Goal: Transaction & Acquisition: Purchase product/service

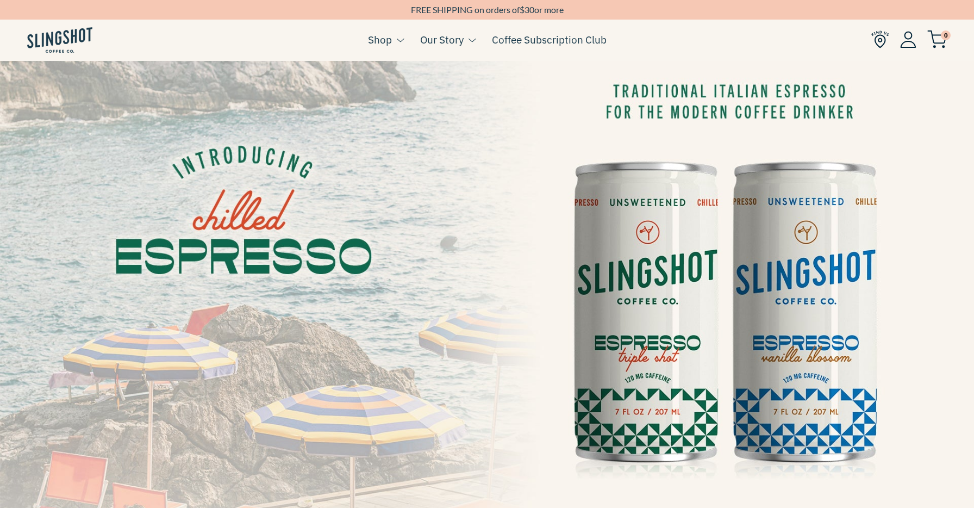
scroll to position [12, 0]
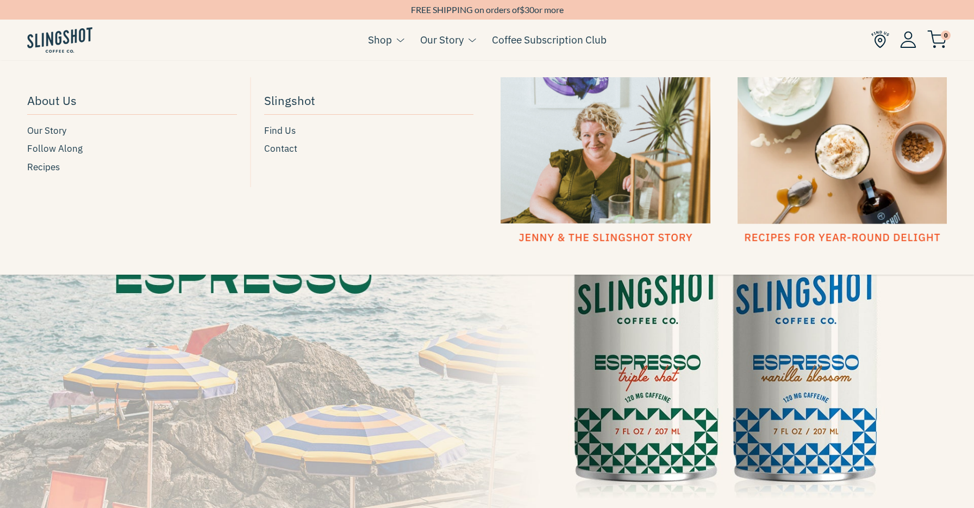
click at [450, 43] on link "Our Story" at bounding box center [441, 40] width 43 height 16
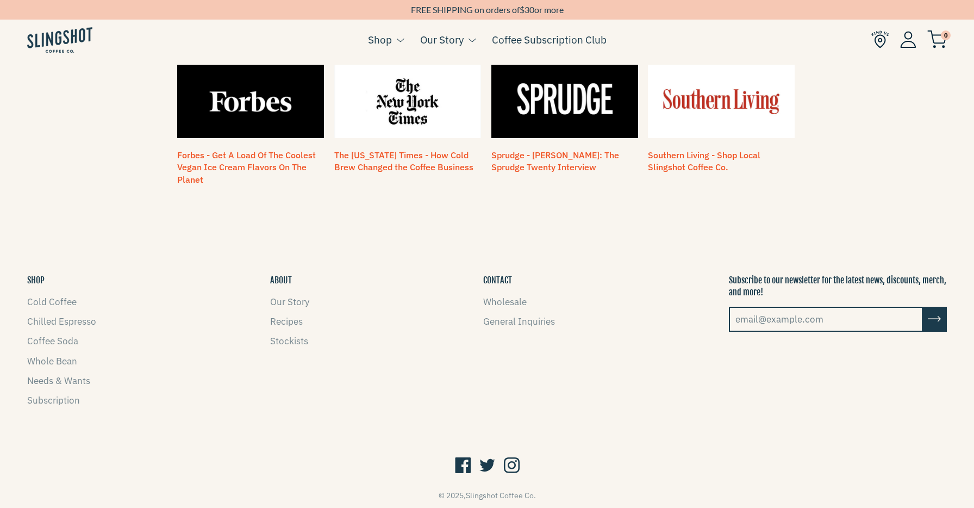
scroll to position [957, 0]
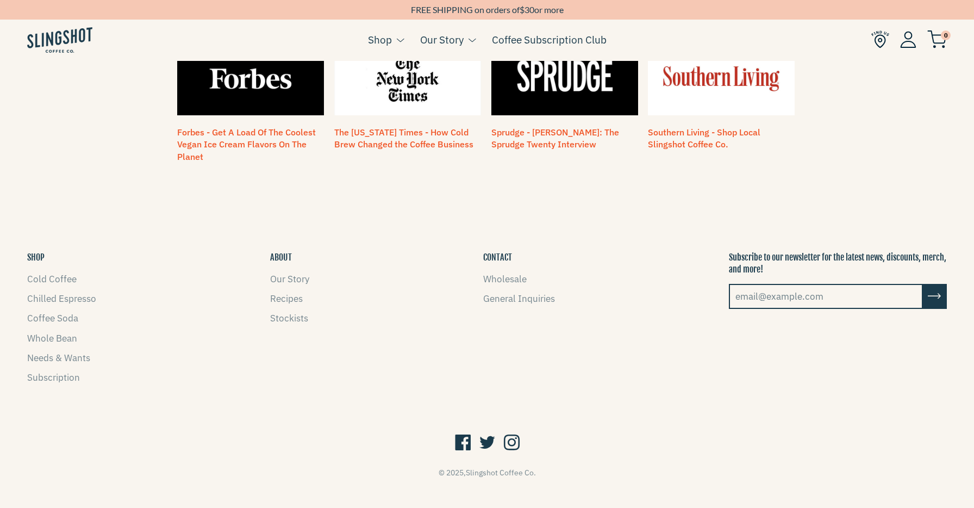
click at [514, 433] on icon at bounding box center [512, 443] width 16 height 21
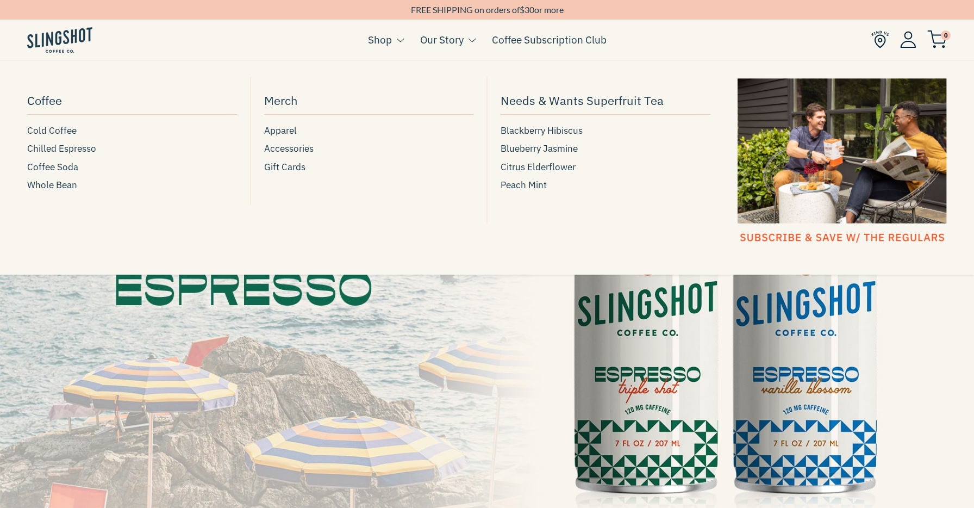
click at [385, 39] on link "Shop" at bounding box center [380, 40] width 24 height 16
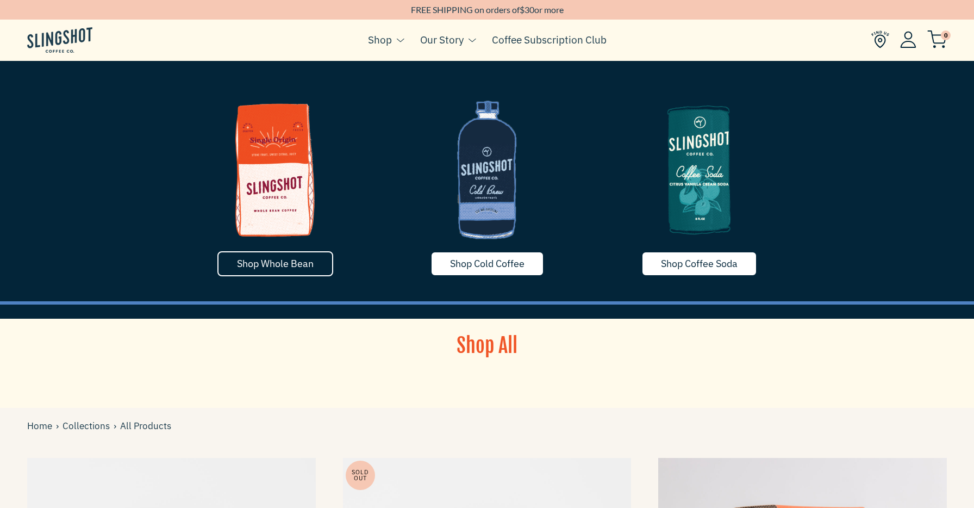
click at [299, 268] on span "Shop Whole Bean" at bounding box center [275, 263] width 77 height 13
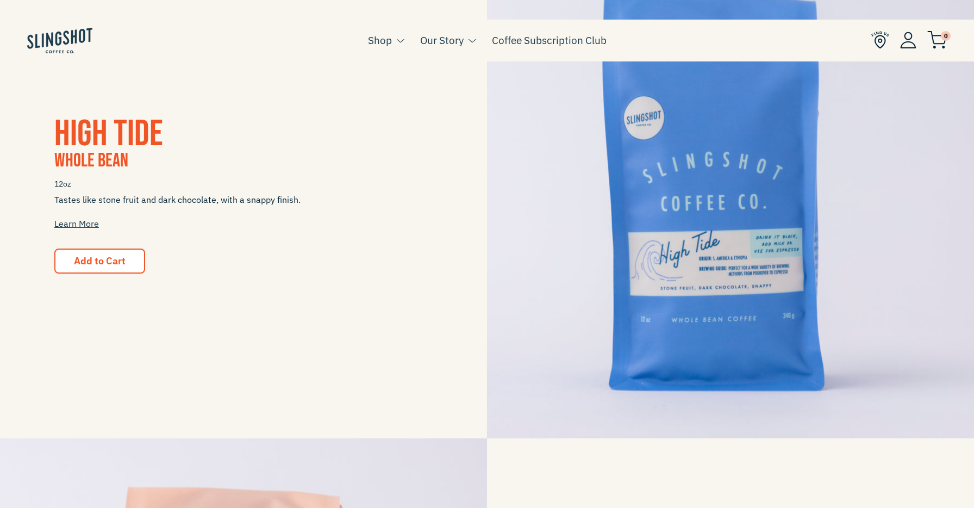
scroll to position [305, 0]
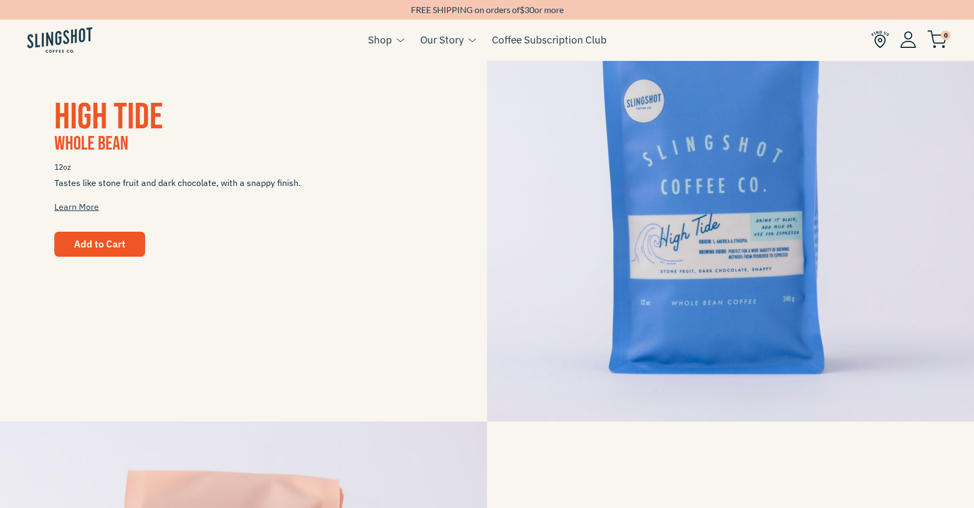
click at [117, 238] on span "Add to Cart" at bounding box center [100, 244] width 52 height 13
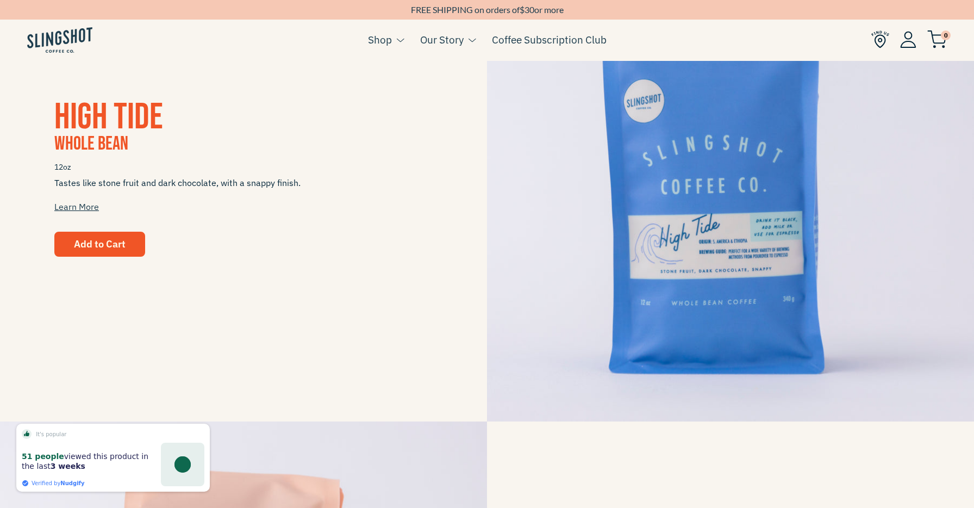
click at [97, 245] on span "Add to Cart" at bounding box center [100, 244] width 52 height 13
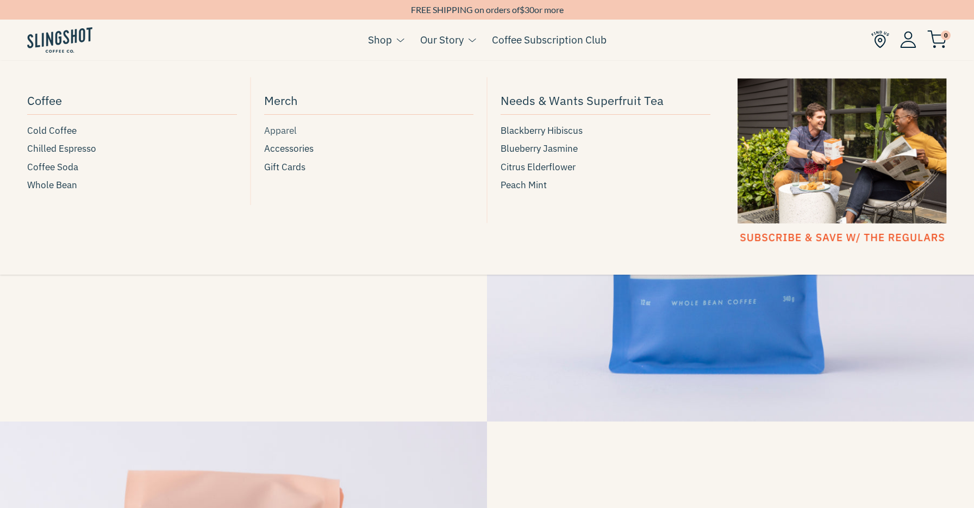
click at [295, 132] on span "Apparel" at bounding box center [280, 130] width 33 height 15
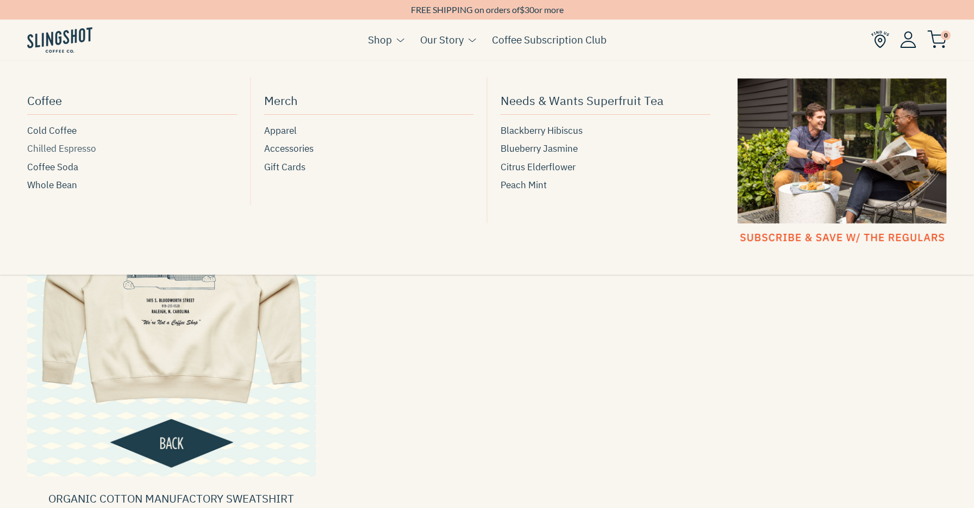
click at [77, 148] on span "Chilled Espresso" at bounding box center [61, 148] width 69 height 15
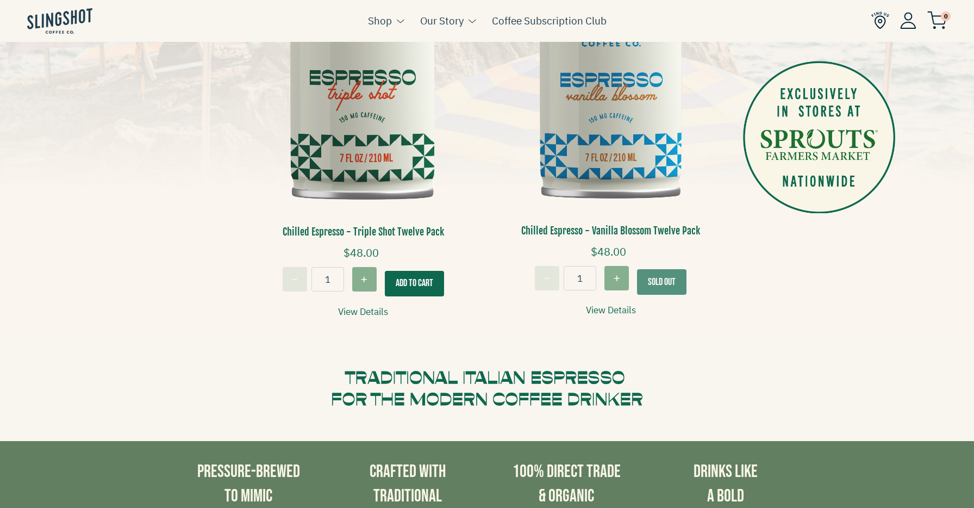
scroll to position [408, 0]
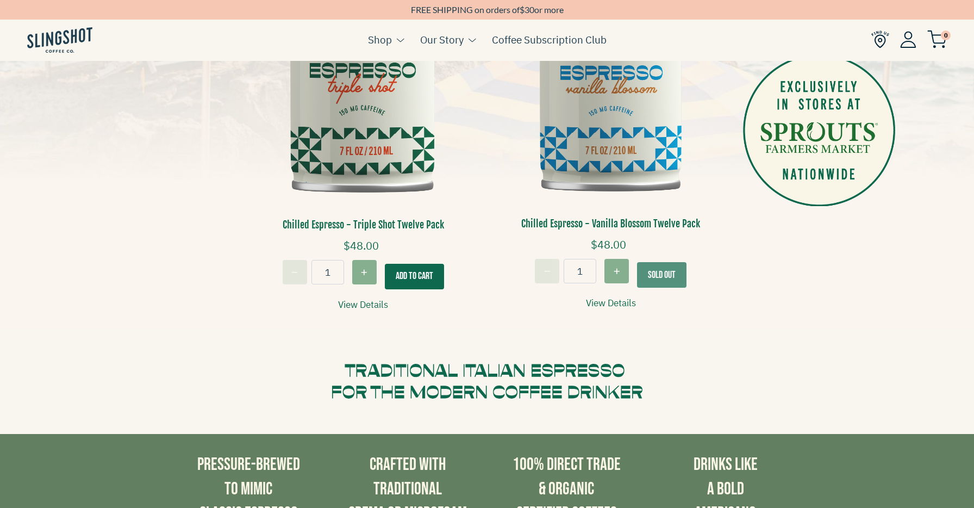
click at [427, 274] on button "Add To Cart" at bounding box center [414, 277] width 59 height 26
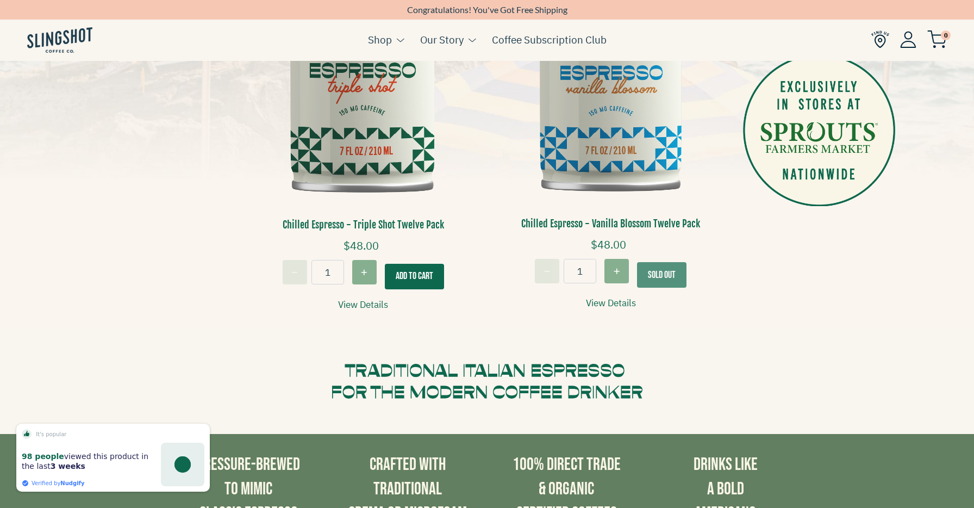
click at [676, 271] on div "− 1 + Sold out" at bounding box center [611, 273] width 232 height 29
